Goal: Task Accomplishment & Management: Manage account settings

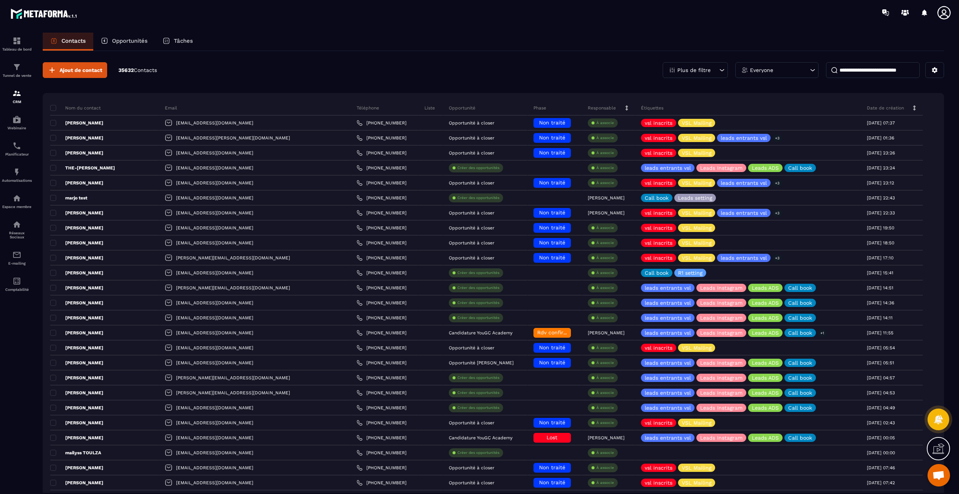
click at [121, 40] on p "Opportunités" at bounding box center [130, 40] width 36 height 7
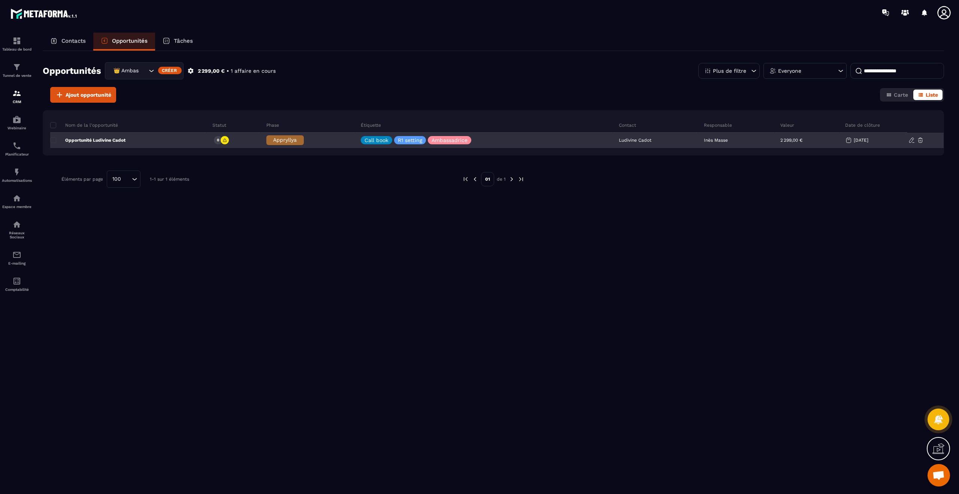
click at [912, 141] on icon at bounding box center [912, 140] width 7 height 7
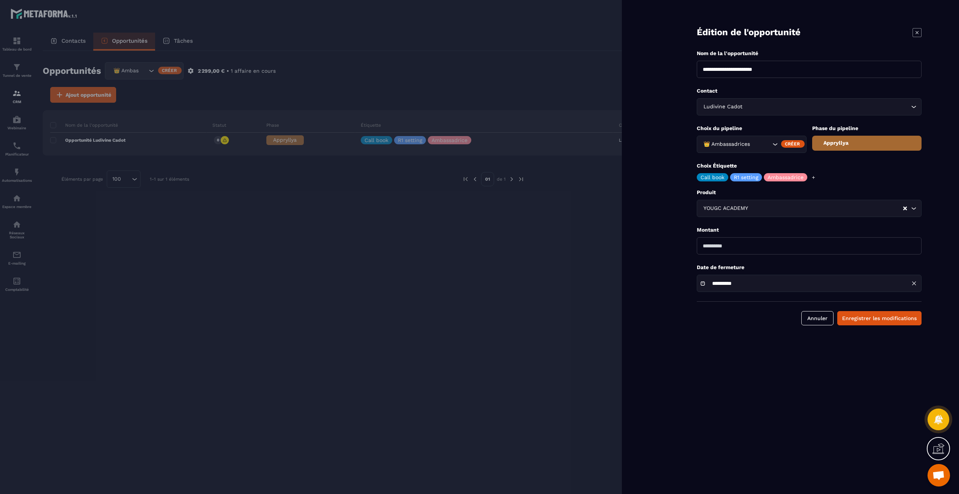
click at [500, 171] on div at bounding box center [479, 247] width 959 height 494
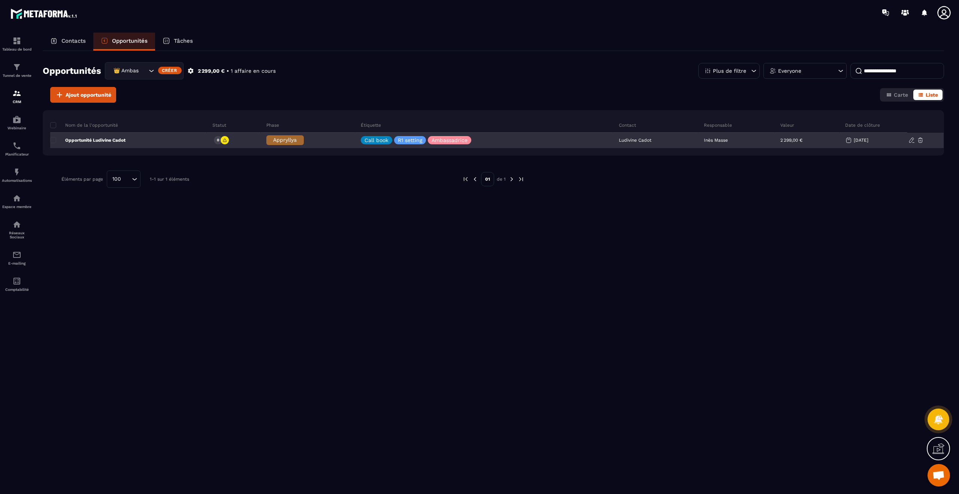
click at [283, 140] on span "Appryllya" at bounding box center [285, 140] width 24 height 6
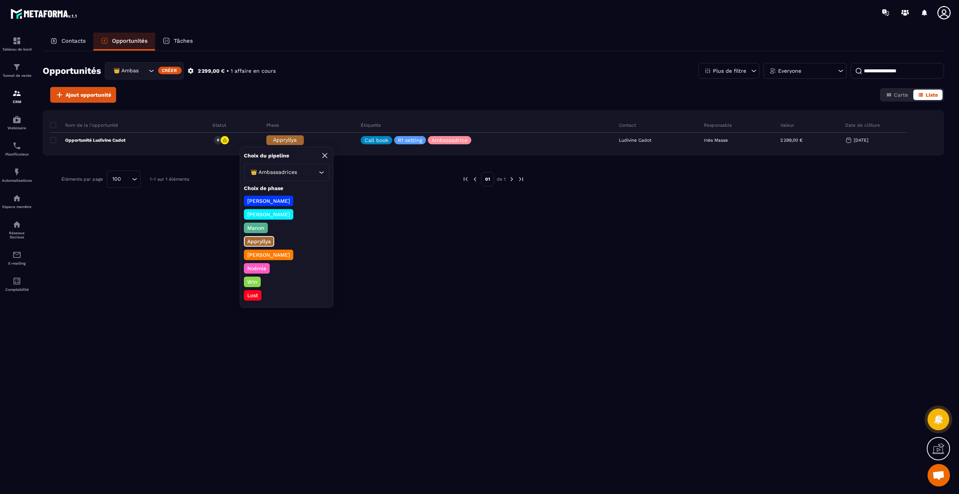
click at [942, 16] on icon at bounding box center [944, 12] width 15 height 15
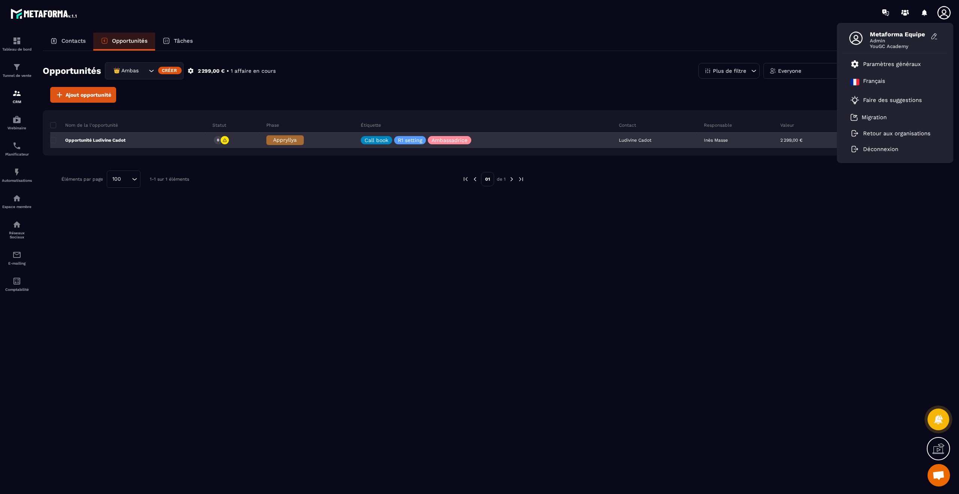
drag, startPoint x: 304, startPoint y: 152, endPoint x: 299, endPoint y: 148, distance: 6.6
click at [302, 149] on div "Nom de la l'opportunité Statut Phase Étiquette Contact Responsable Valeur Date …" at bounding box center [494, 132] width 902 height 45
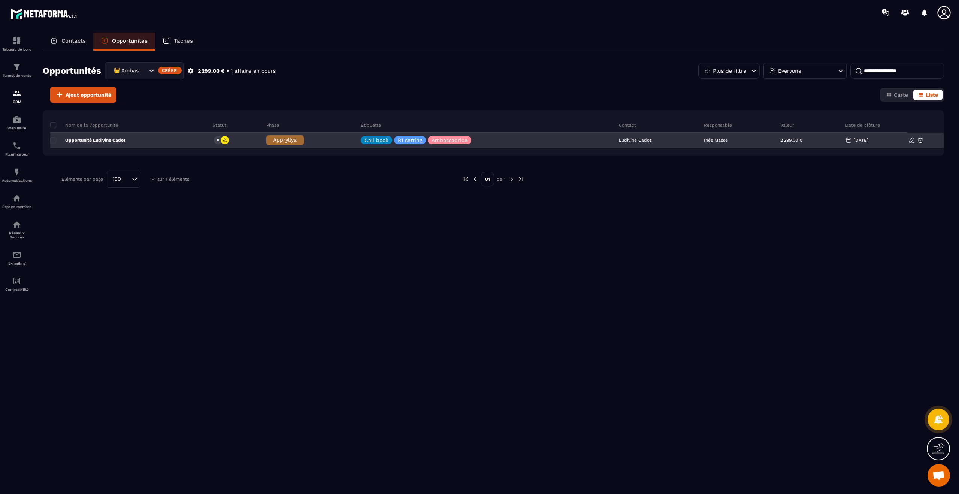
click at [297, 145] on div "Appryllya" at bounding box center [284, 140] width 37 height 10
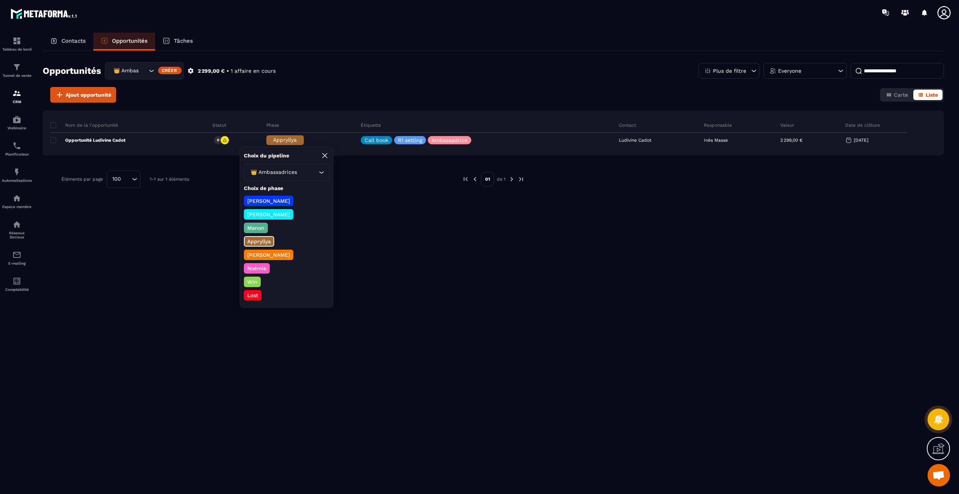
click at [253, 281] on p "Win" at bounding box center [252, 281] width 12 height 7
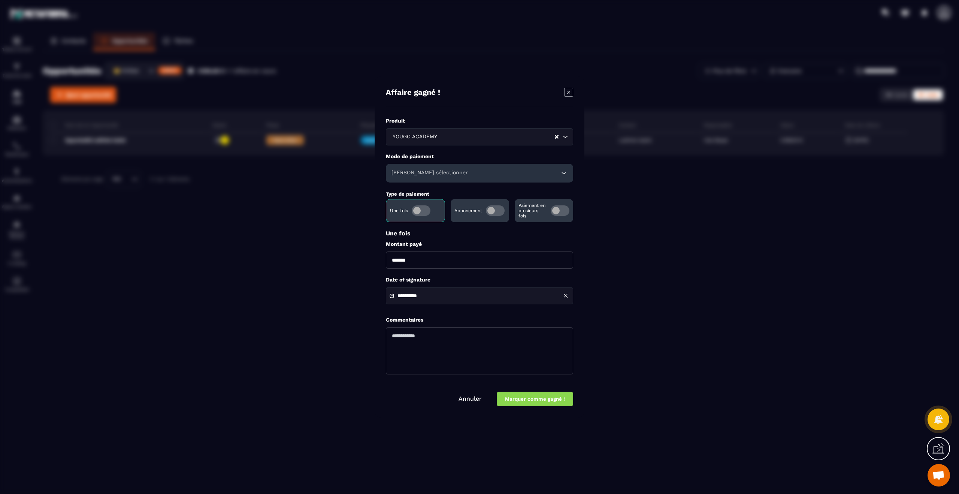
click at [537, 171] on div "[PERSON_NAME] sélectionner" at bounding box center [479, 173] width 187 height 19
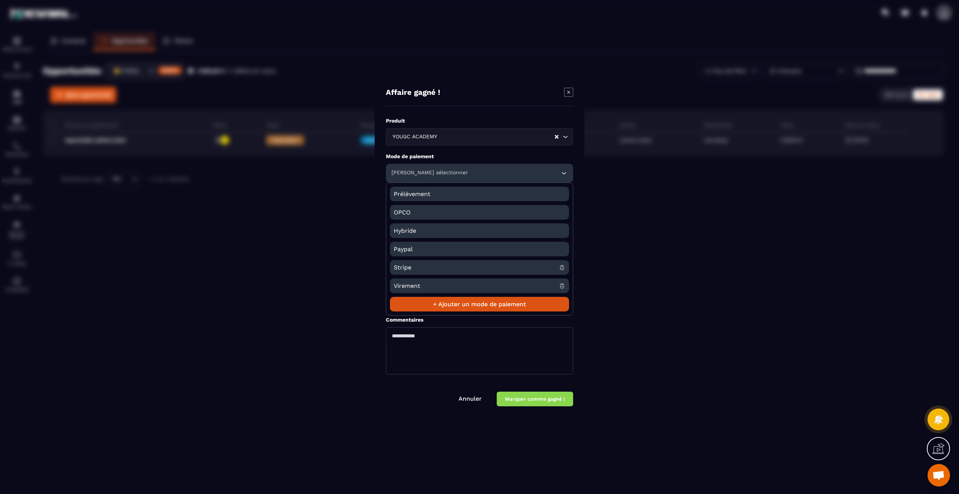
click at [537, 172] on div "[PERSON_NAME] sélectionner" at bounding box center [479, 173] width 187 height 19
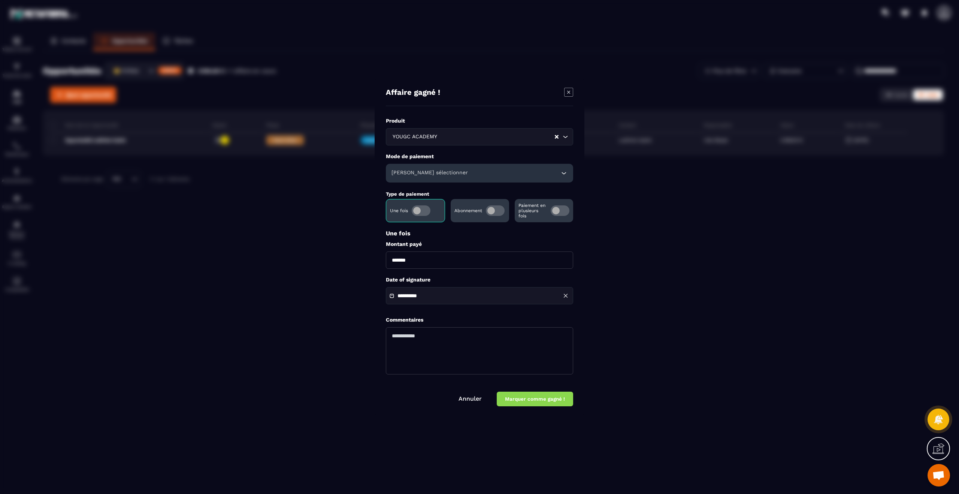
click at [475, 398] on link "Annuler" at bounding box center [470, 398] width 23 height 7
